Goal: Task Accomplishment & Management: Complete application form

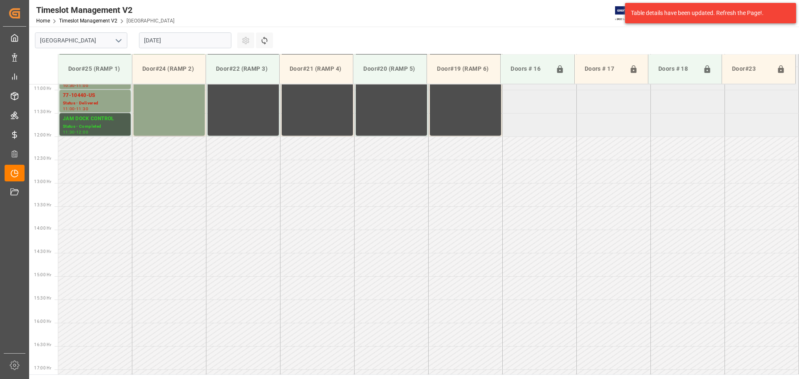
scroll to position [555, 0]
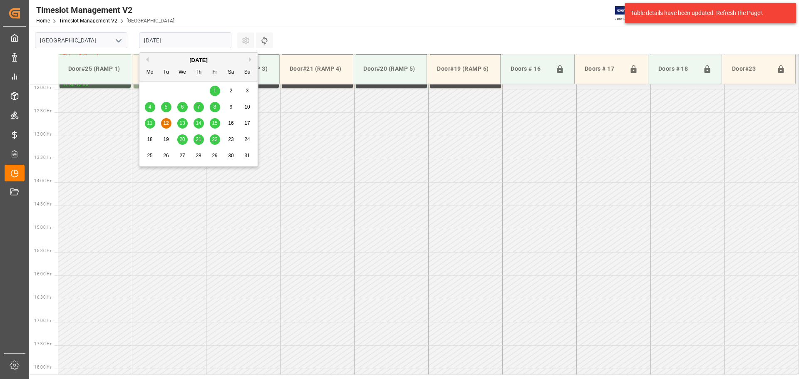
click at [211, 46] on input "[DATE]" at bounding box center [185, 40] width 92 height 16
click at [181, 155] on span "27" at bounding box center [181, 156] width 5 height 6
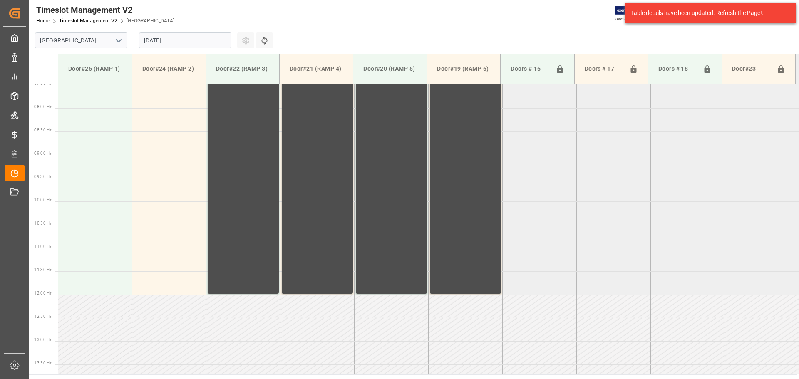
scroll to position [346, 0]
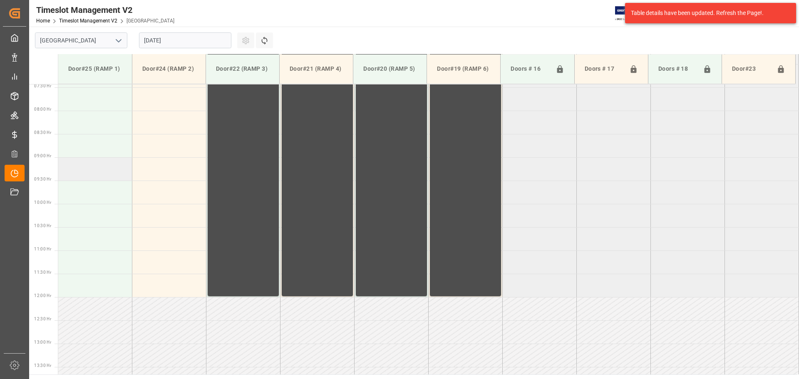
click at [90, 170] on td at bounding box center [95, 168] width 74 height 23
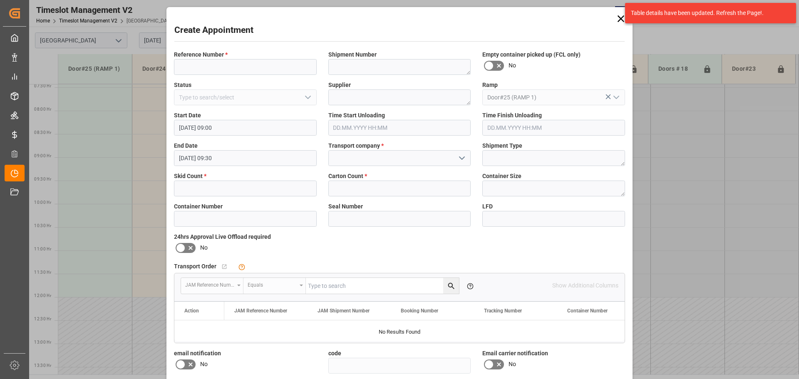
click at [460, 159] on icon "open menu" at bounding box center [462, 158] width 10 height 10
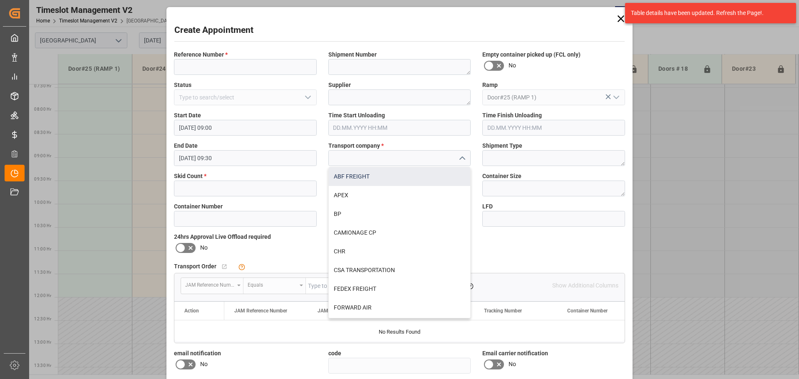
click at [353, 173] on div "ABF FREIGHT" at bounding box center [400, 176] width 142 height 19
type input "ABF FREIGHT"
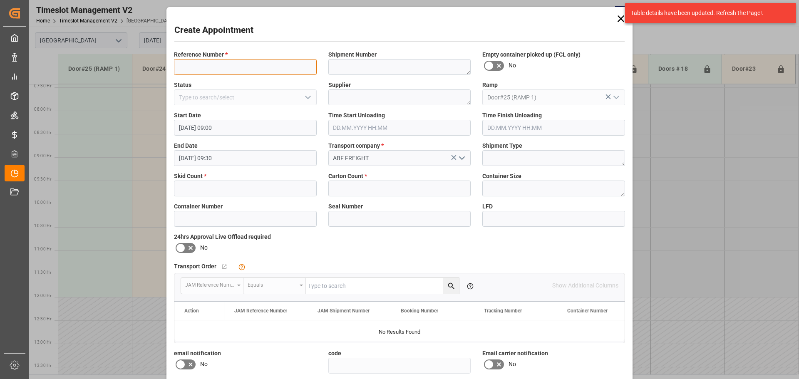
click at [193, 61] on input at bounding box center [245, 67] width 143 height 16
type input "NS amazon returns"
click at [242, 192] on input "text" at bounding box center [245, 189] width 143 height 16
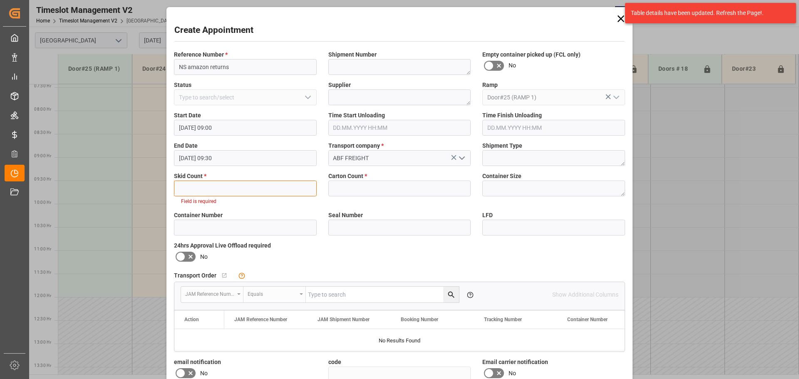
click at [228, 186] on input "text" at bounding box center [245, 189] width 143 height 16
type input "2"
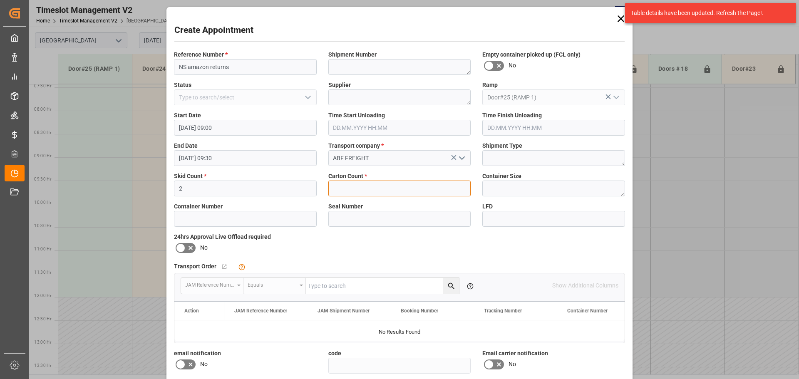
click at [379, 187] on input "text" at bounding box center [399, 189] width 143 height 16
type input "2"
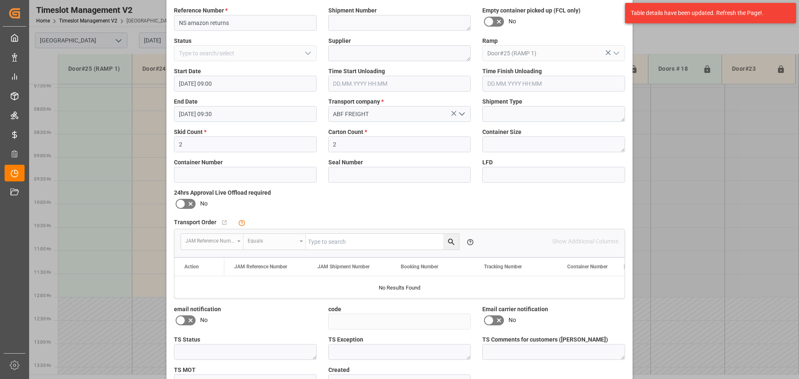
scroll to position [98, 0]
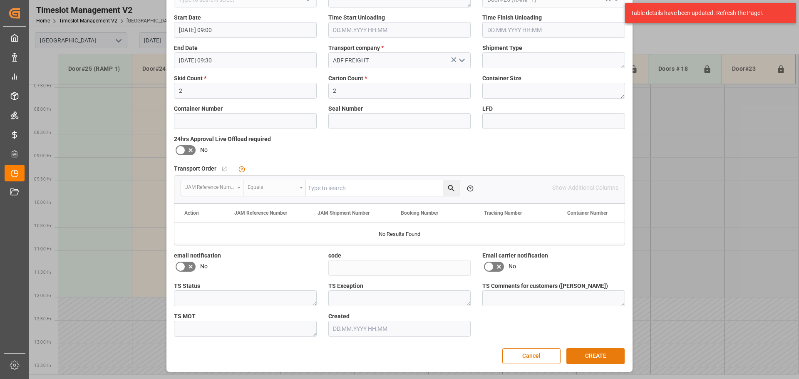
click at [598, 353] on button "CREATE" at bounding box center [596, 356] width 58 height 16
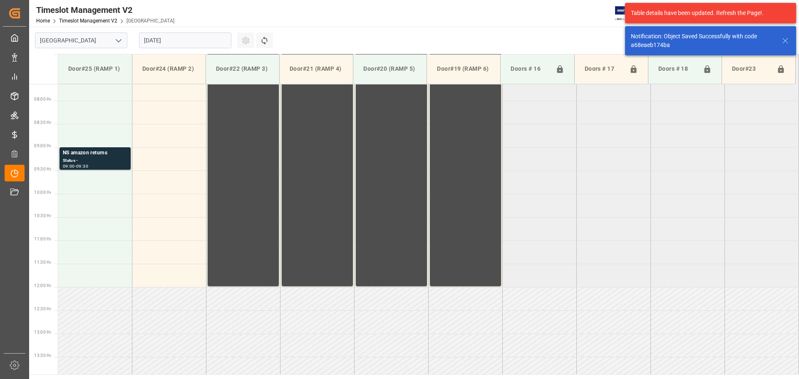
scroll to position [368, 0]
